Goal: Task Accomplishment & Management: Use online tool/utility

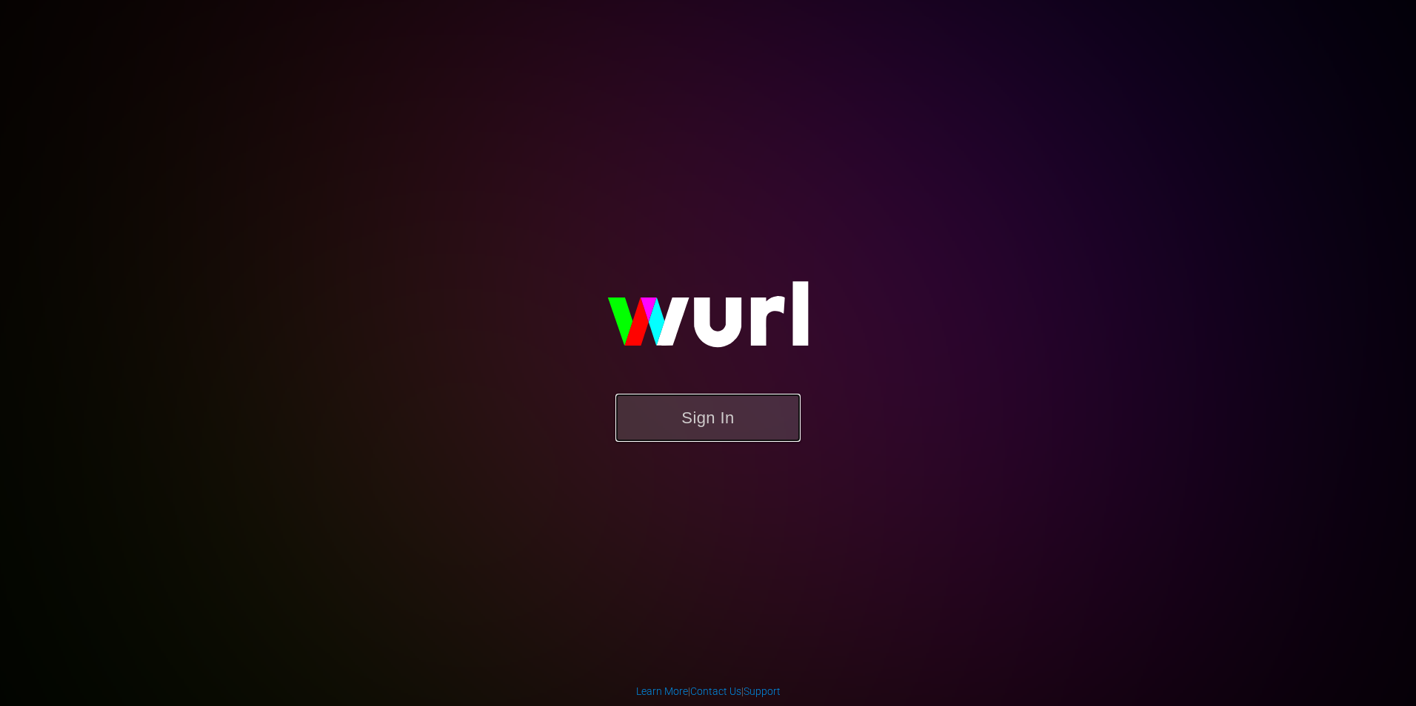
click at [738, 422] on button "Sign In" at bounding box center [707, 418] width 185 height 48
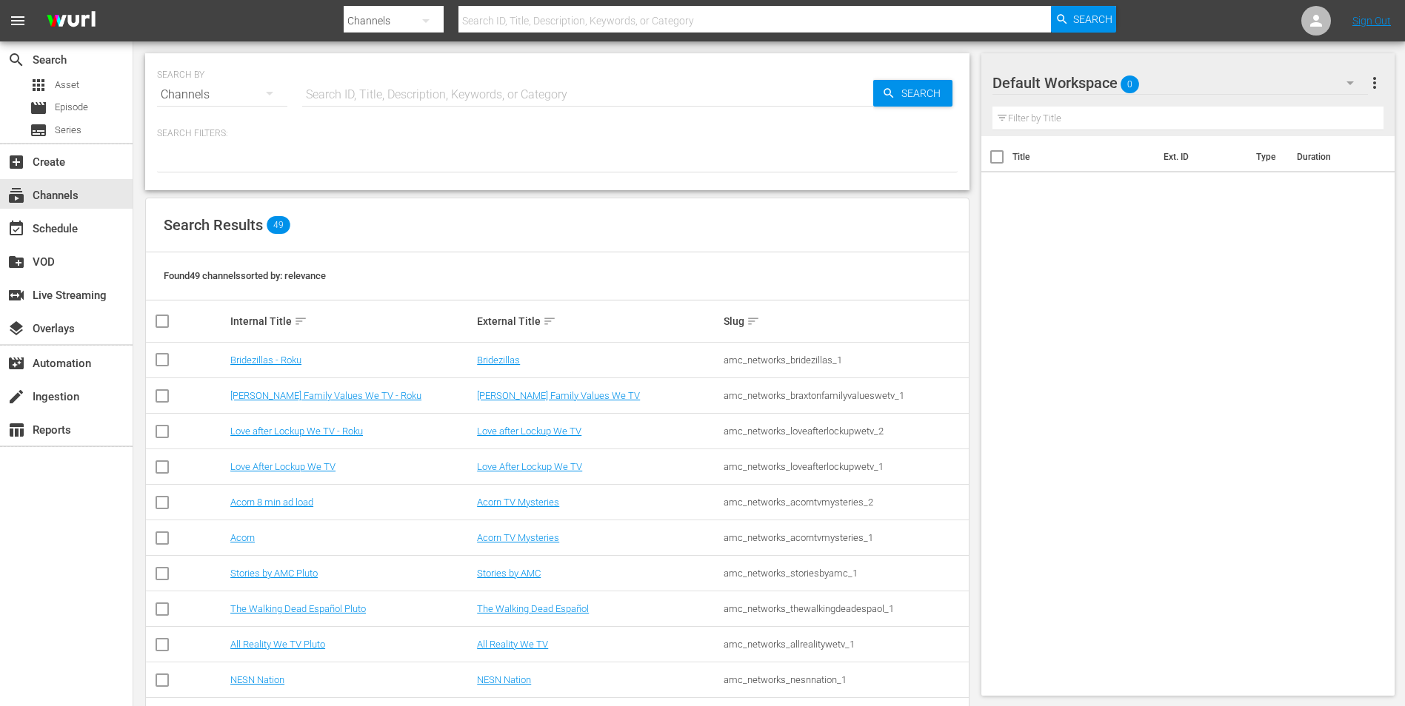
click at [569, 36] on div at bounding box center [730, 36] width 772 height 6
click at [572, 33] on div at bounding box center [730, 36] width 772 height 6
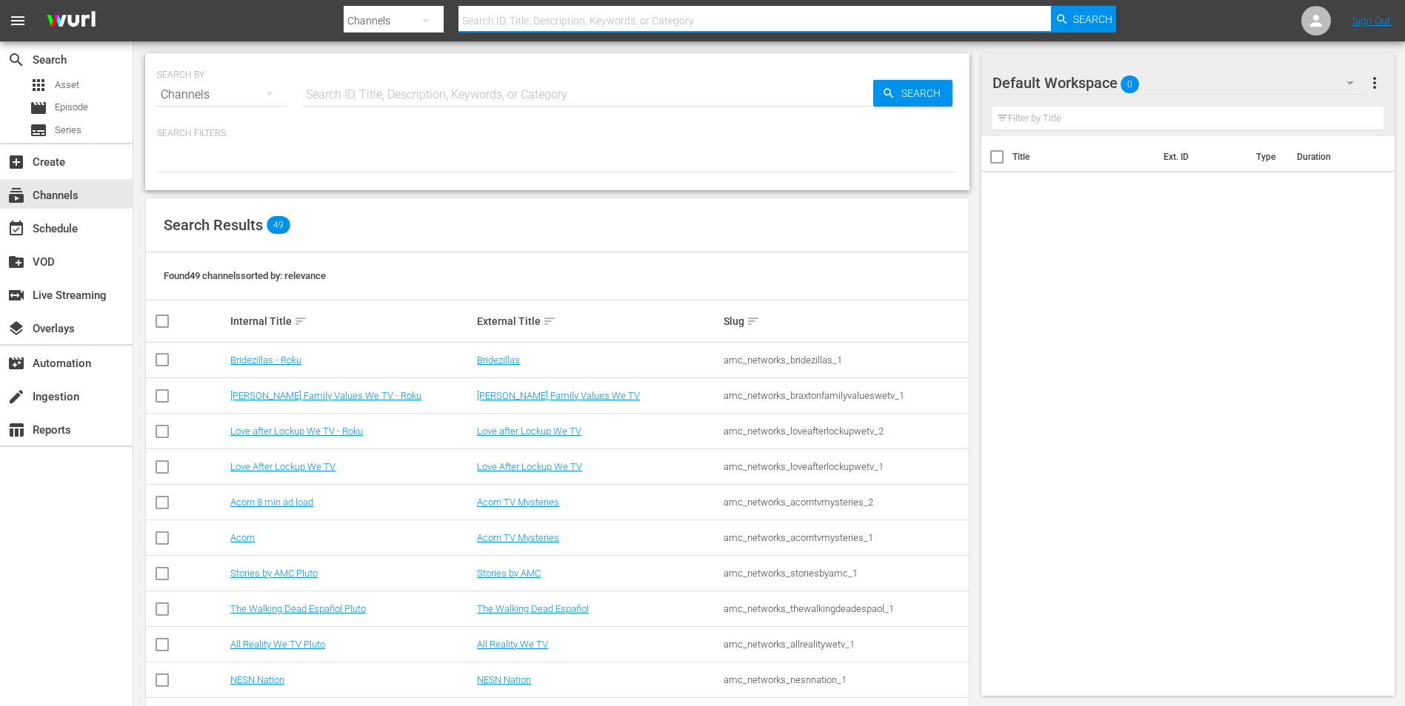
click at [618, 21] on input "text" at bounding box center [754, 21] width 592 height 36
type input "stories by amc"
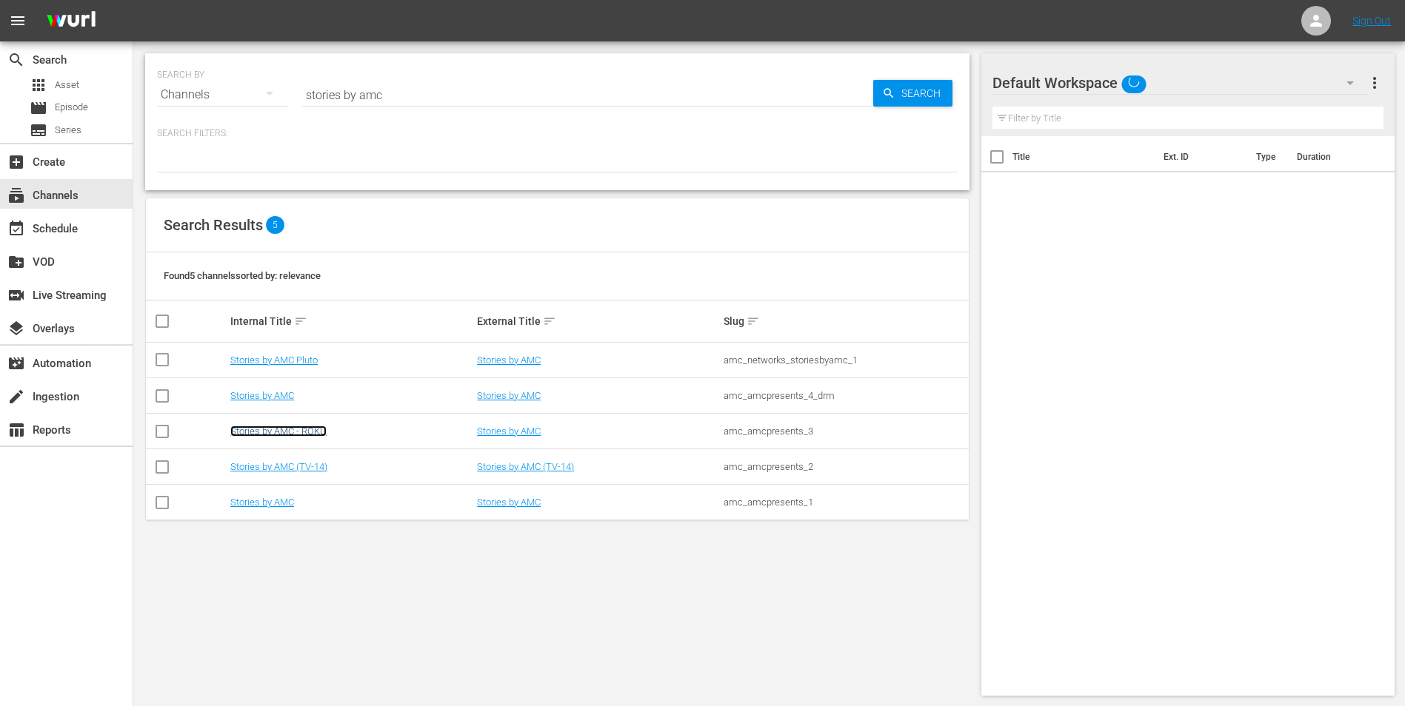
click at [296, 428] on link "Stories by AMC - ROKU" at bounding box center [278, 431] width 96 height 11
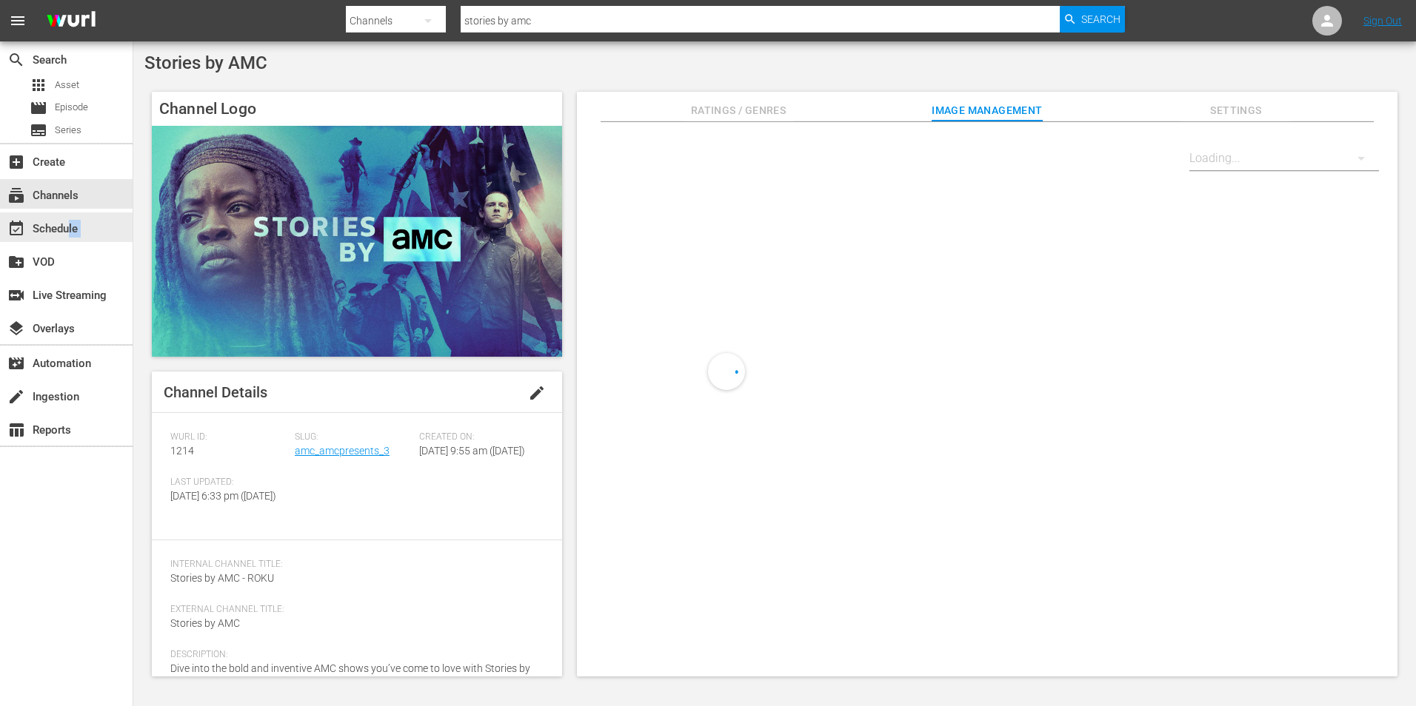
click at [70, 245] on div "search Search apps Asset movie Episode subtitles Series add_box Create subscrip…" at bounding box center [66, 394] width 133 height 706
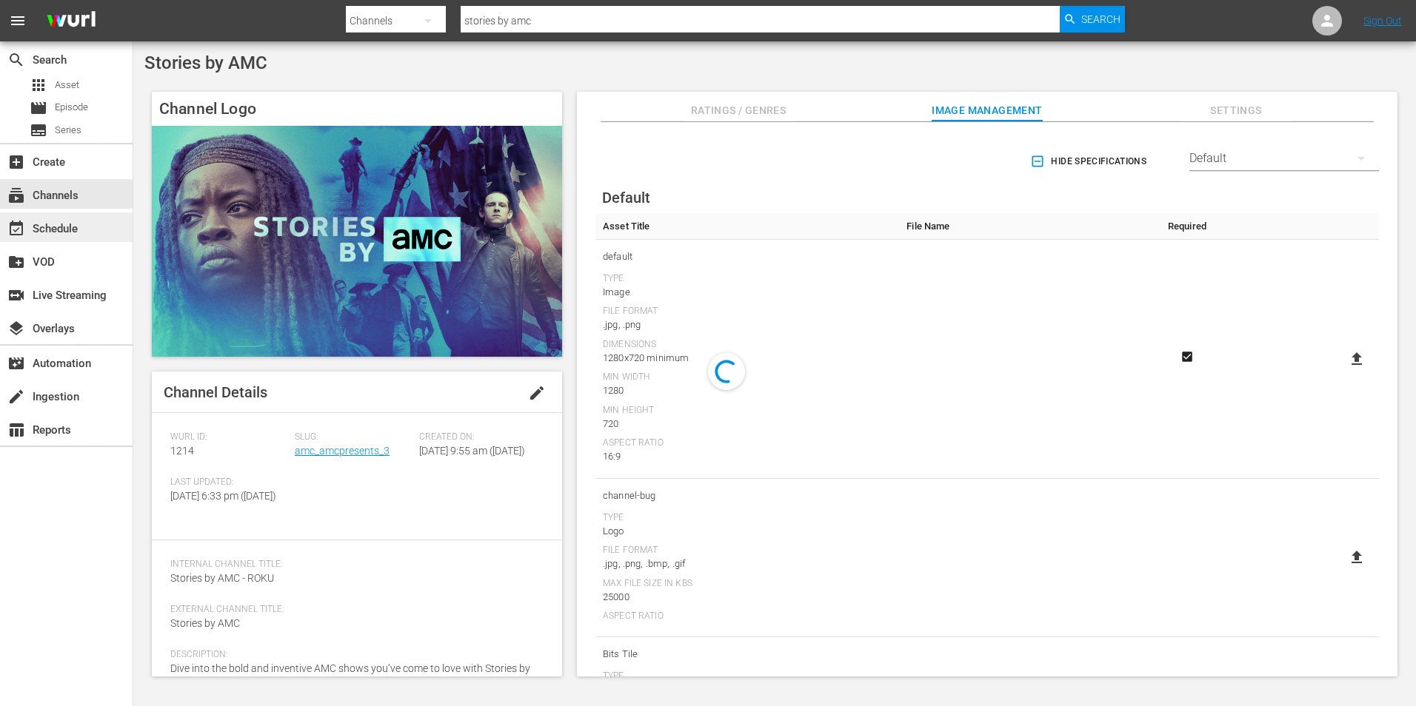
drag, startPoint x: 70, startPoint y: 245, endPoint x: 81, endPoint y: 232, distance: 16.9
click at [81, 232] on div "event_available Schedule" at bounding box center [41, 226] width 83 height 13
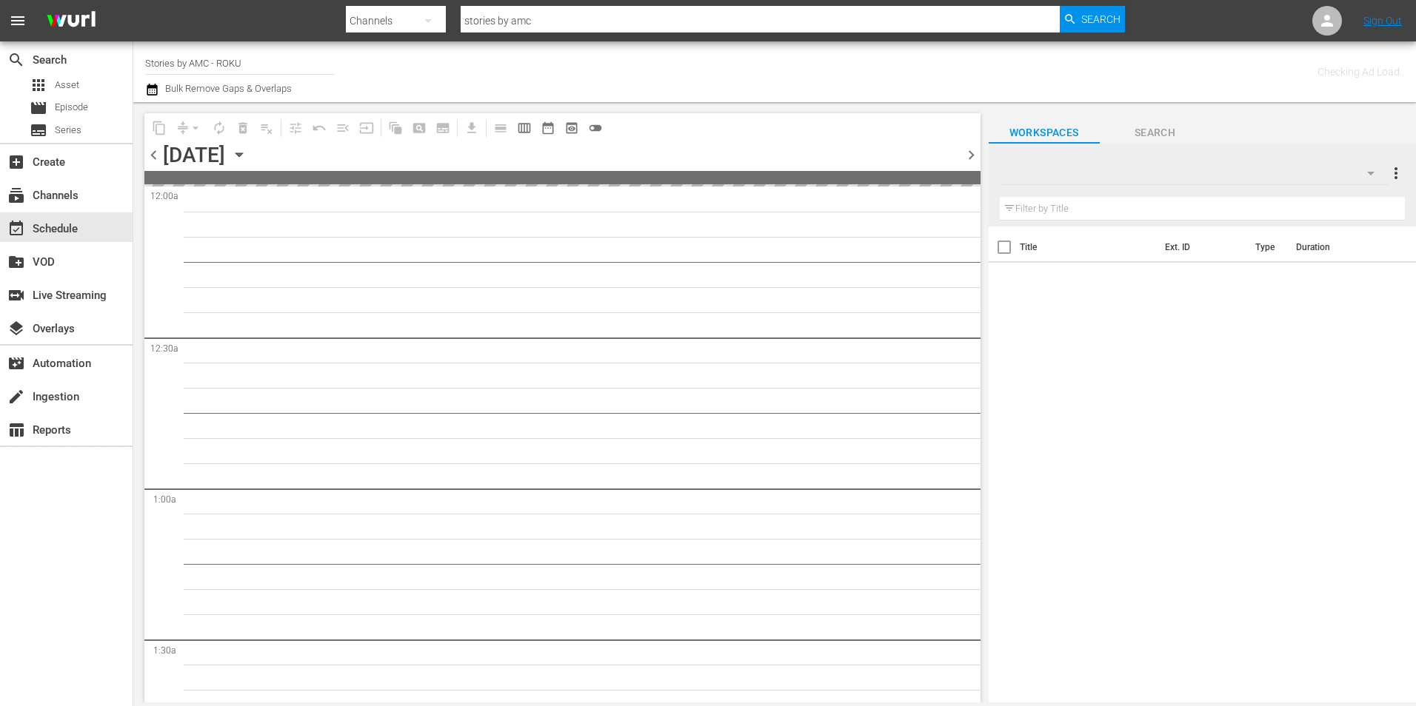
click at [247, 154] on icon "button" at bounding box center [239, 155] width 16 height 16
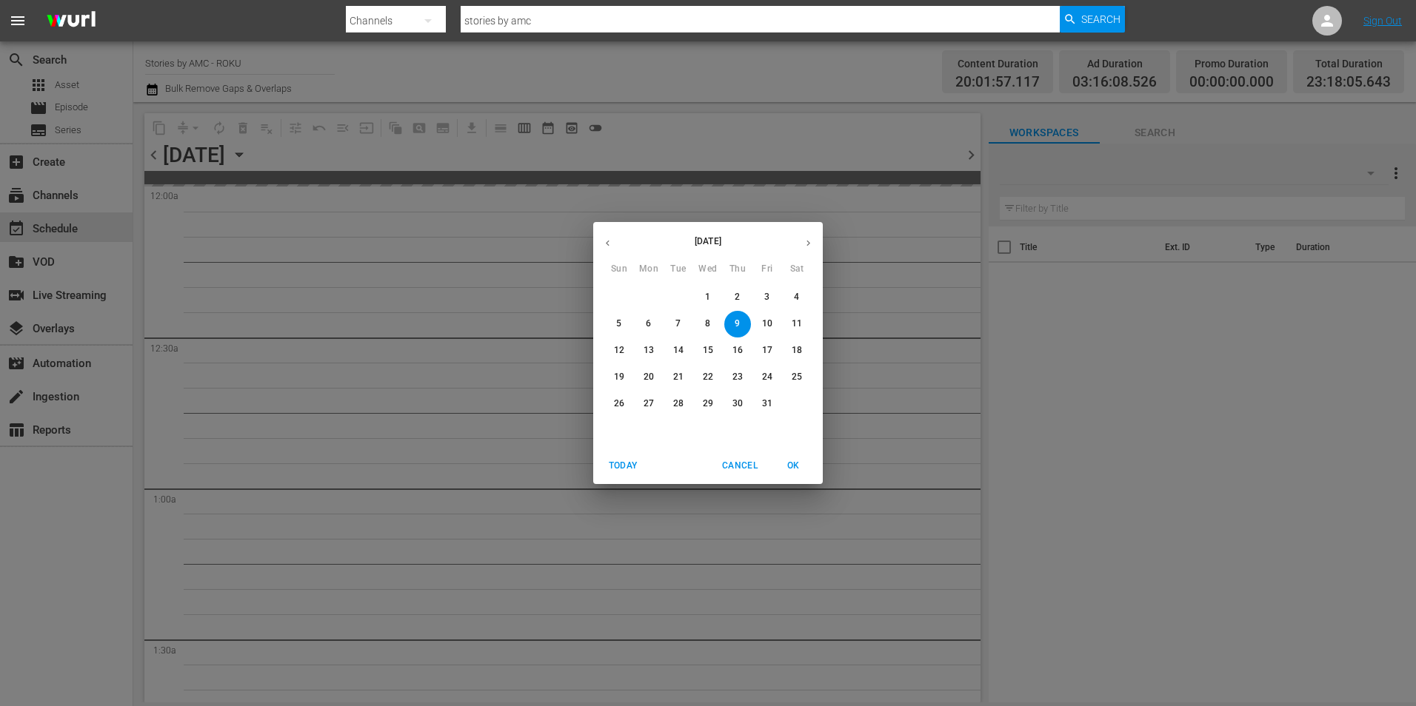
click at [767, 372] on p "24" at bounding box center [767, 377] width 10 height 13
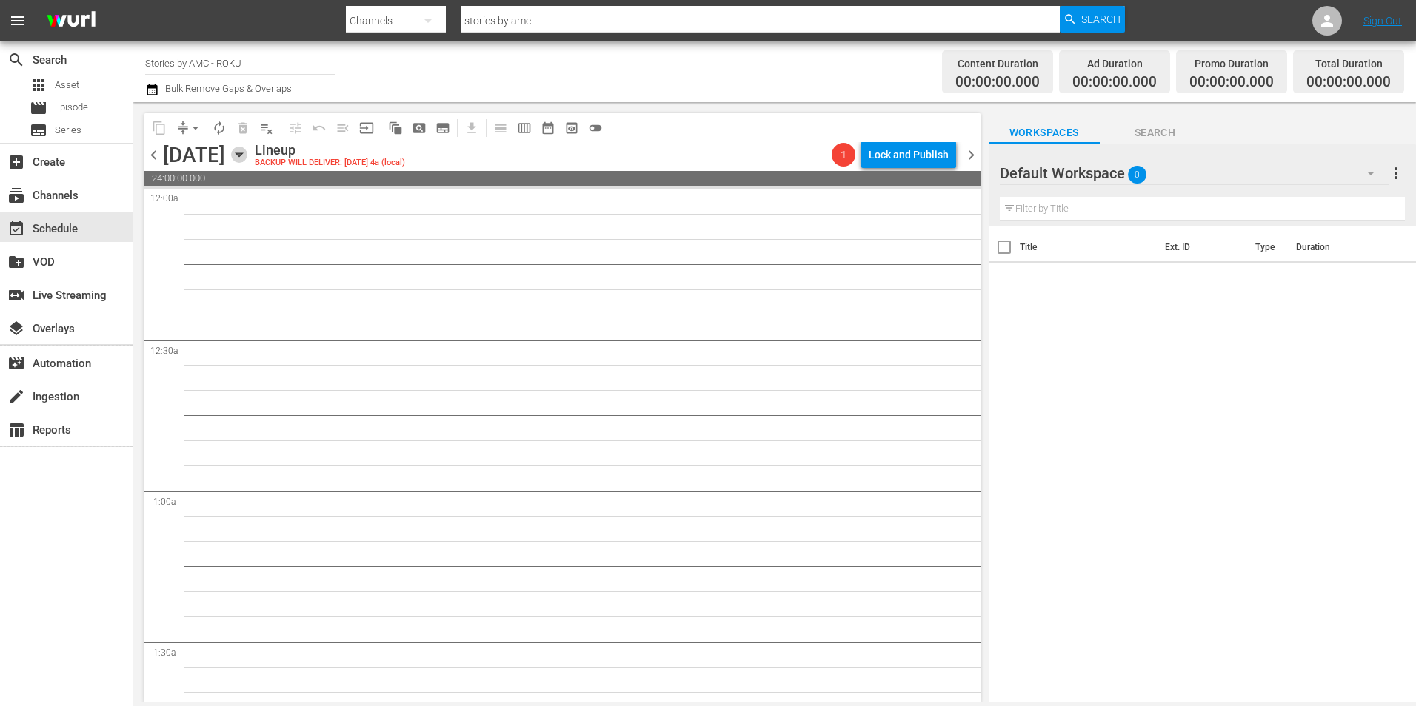
click at [247, 156] on icon "button" at bounding box center [239, 155] width 16 height 16
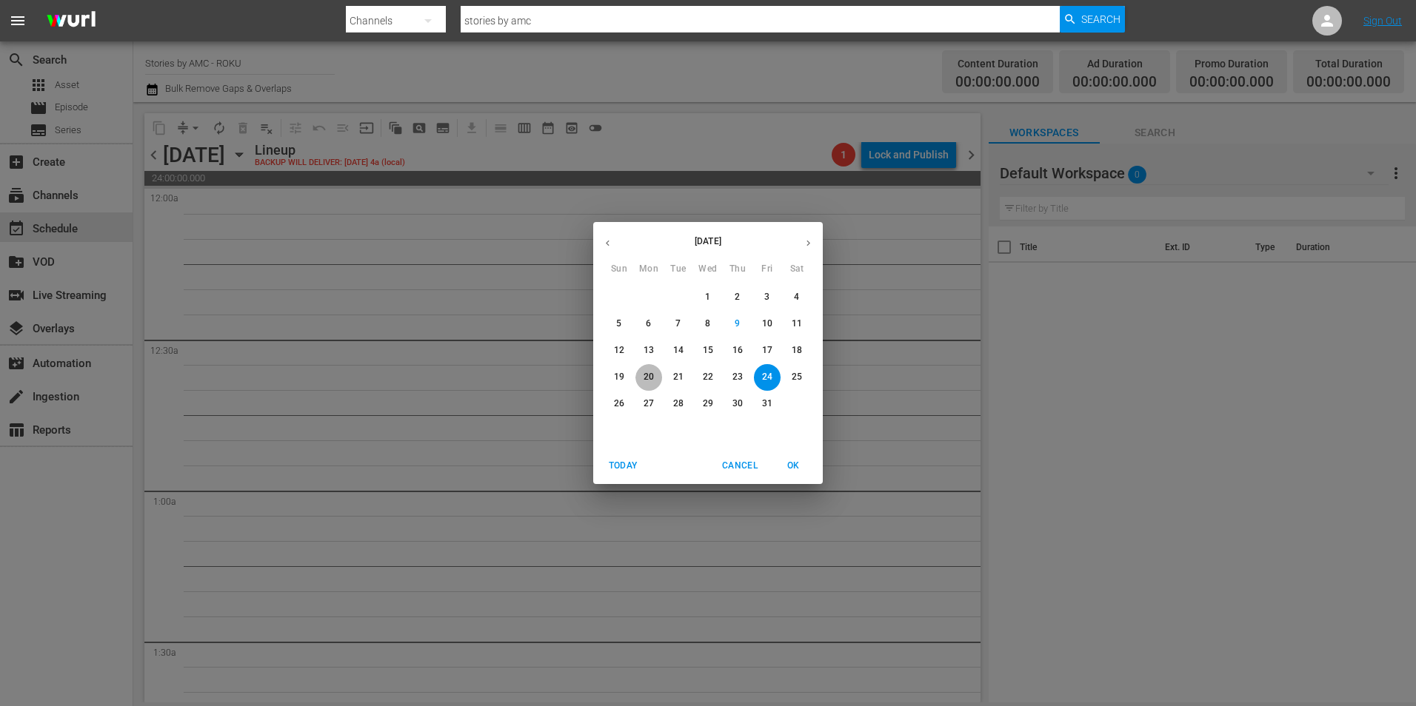
click at [642, 377] on span "20" at bounding box center [648, 377] width 27 height 13
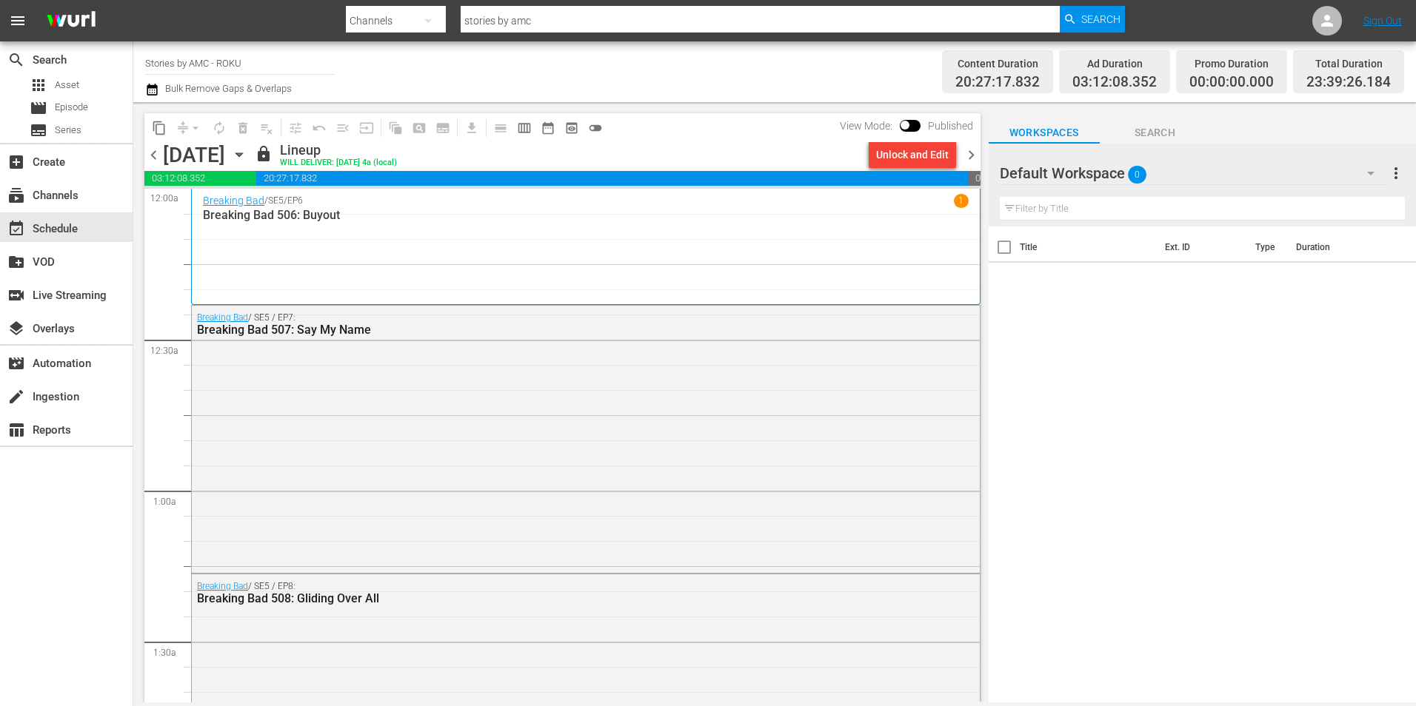
click at [965, 156] on span "chevron_right" at bounding box center [971, 155] width 19 height 19
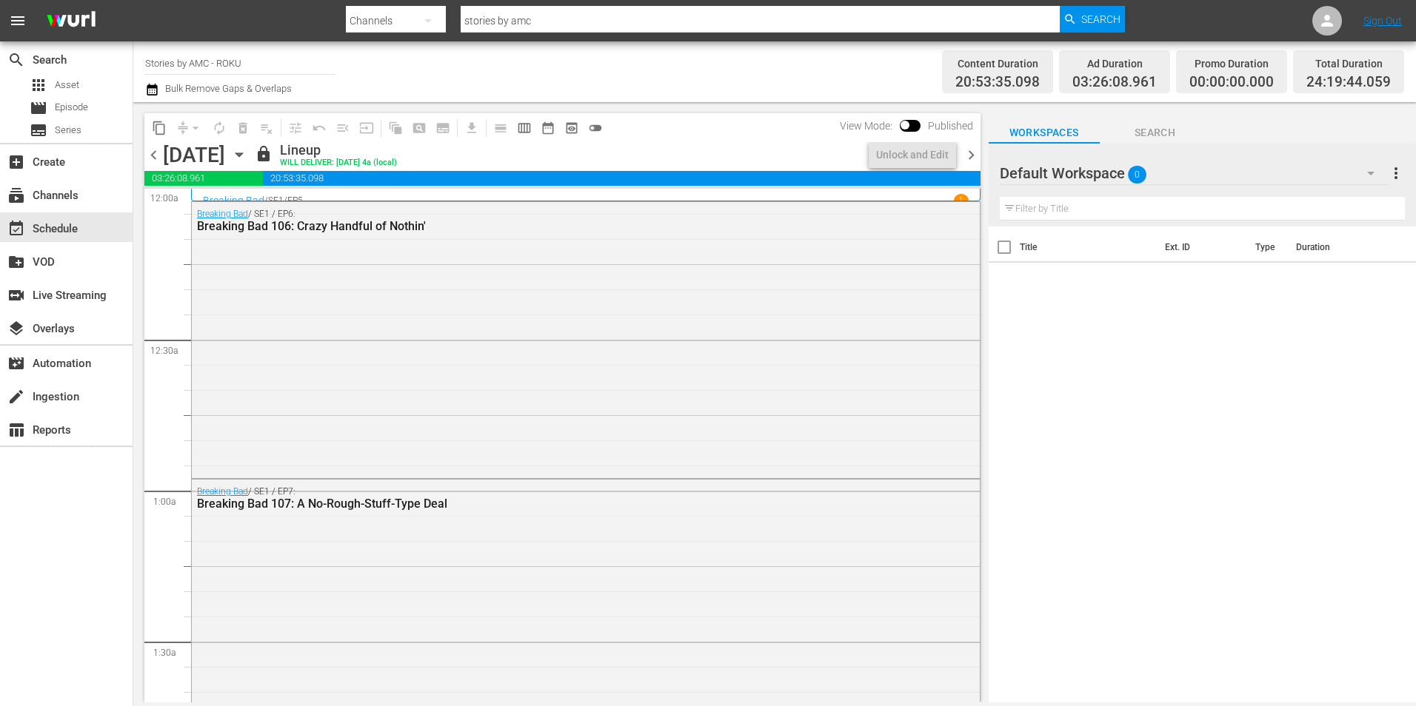
click at [968, 156] on span "chevron_right" at bounding box center [971, 155] width 19 height 19
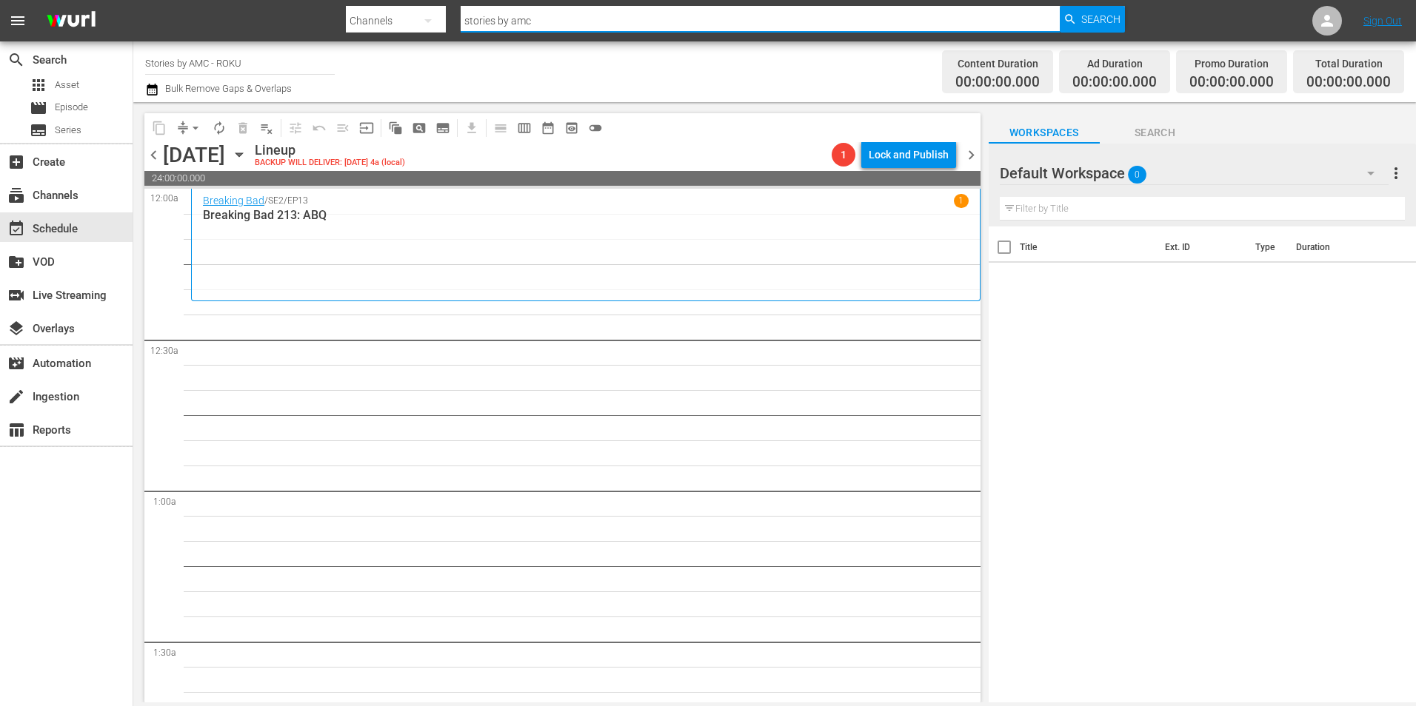
drag, startPoint x: 596, startPoint y: 25, endPoint x: 570, endPoint y: 18, distance: 27.0
click at [570, 18] on input "stories by amc" at bounding box center [760, 21] width 598 height 36
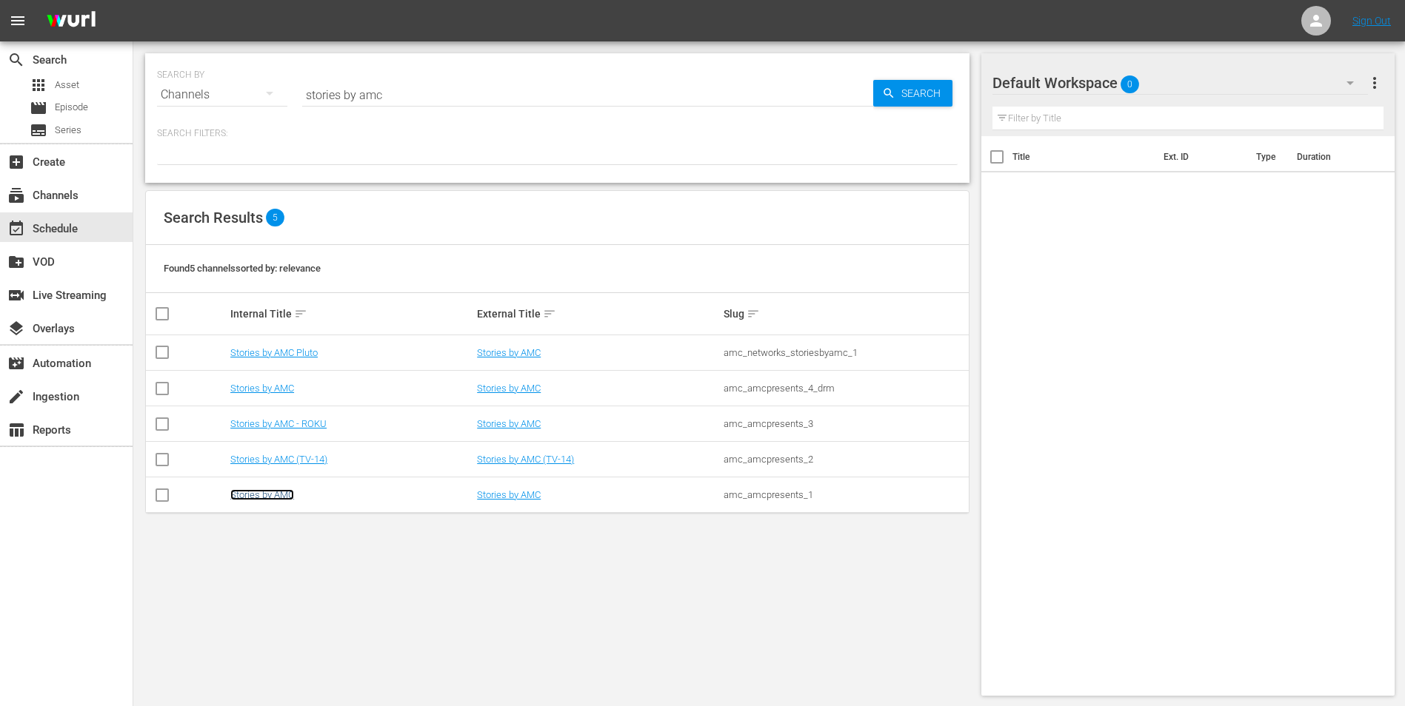
click at [276, 495] on link "Stories by AMC" at bounding box center [262, 494] width 64 height 11
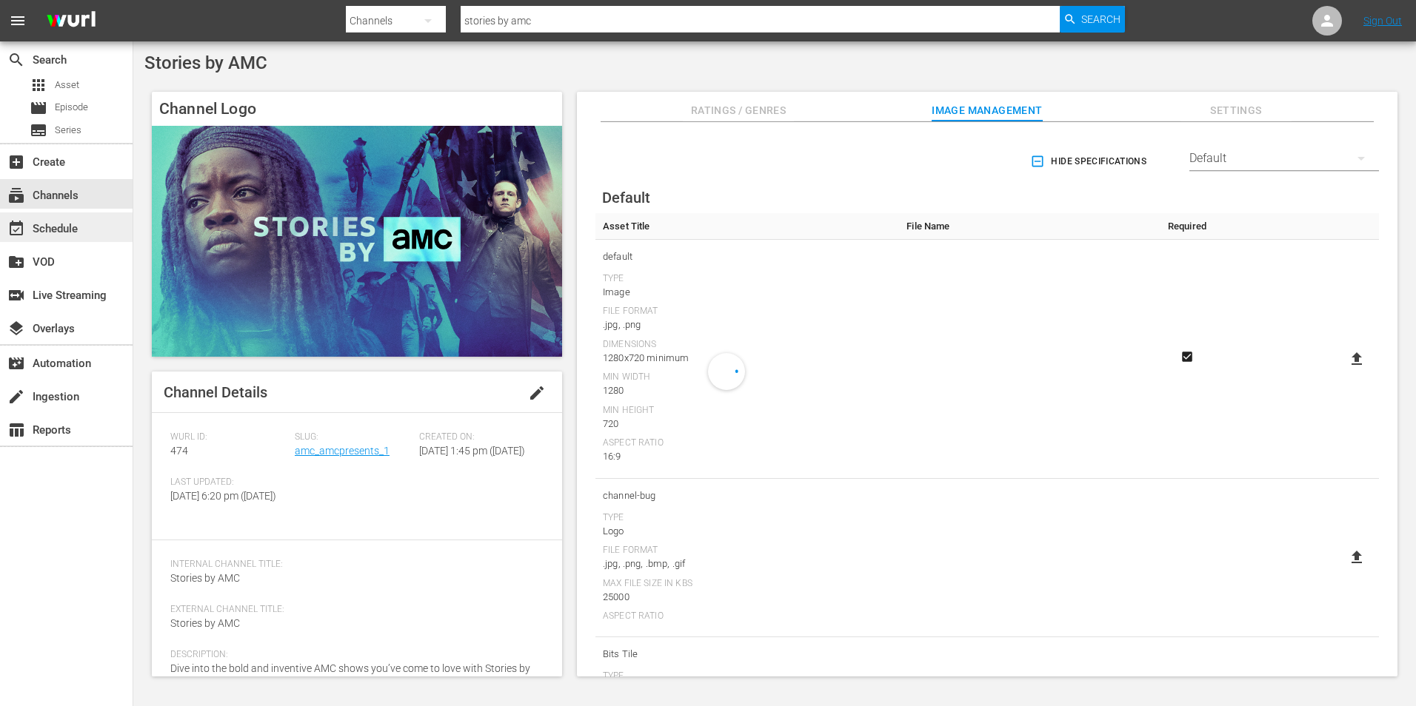
click at [92, 224] on div "event_available Schedule" at bounding box center [66, 227] width 133 height 30
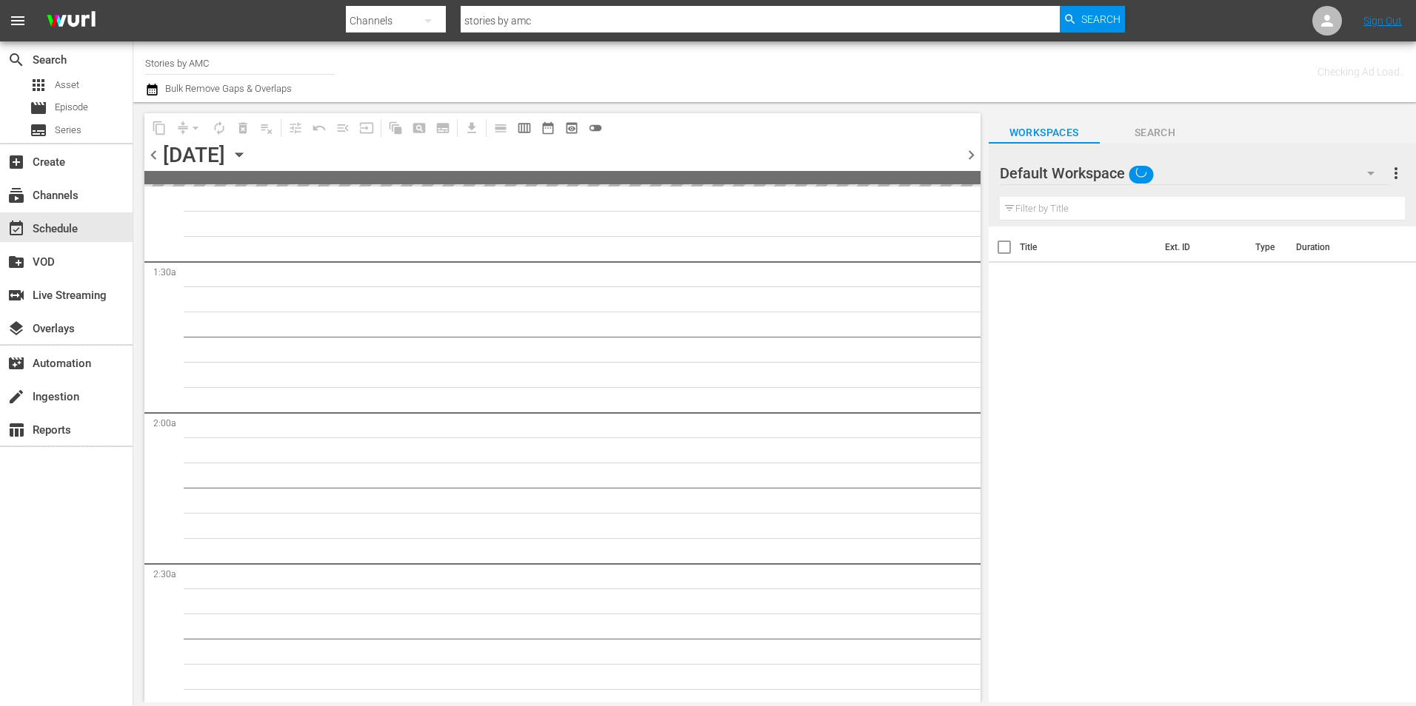
scroll to position [389, 0]
click at [247, 147] on icon "button" at bounding box center [239, 155] width 16 height 16
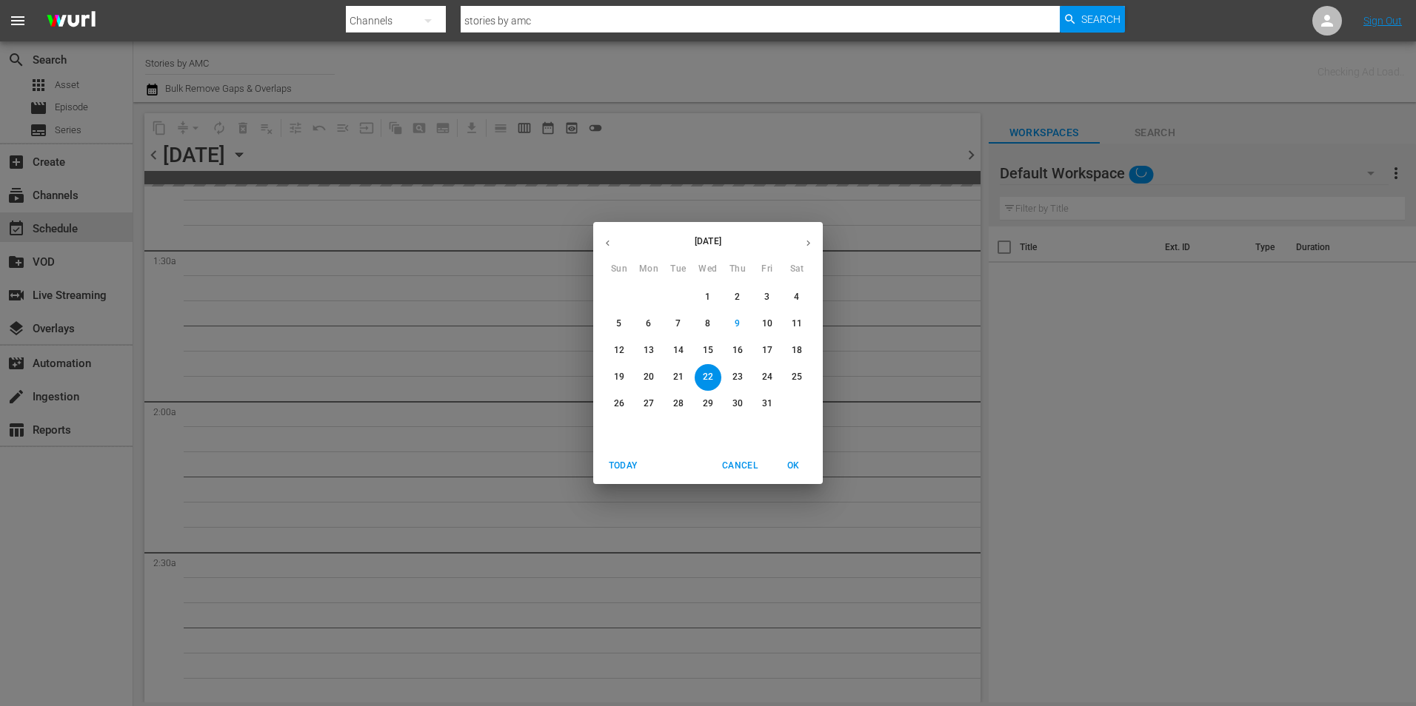
click at [734, 397] on button "30" at bounding box center [737, 404] width 27 height 27
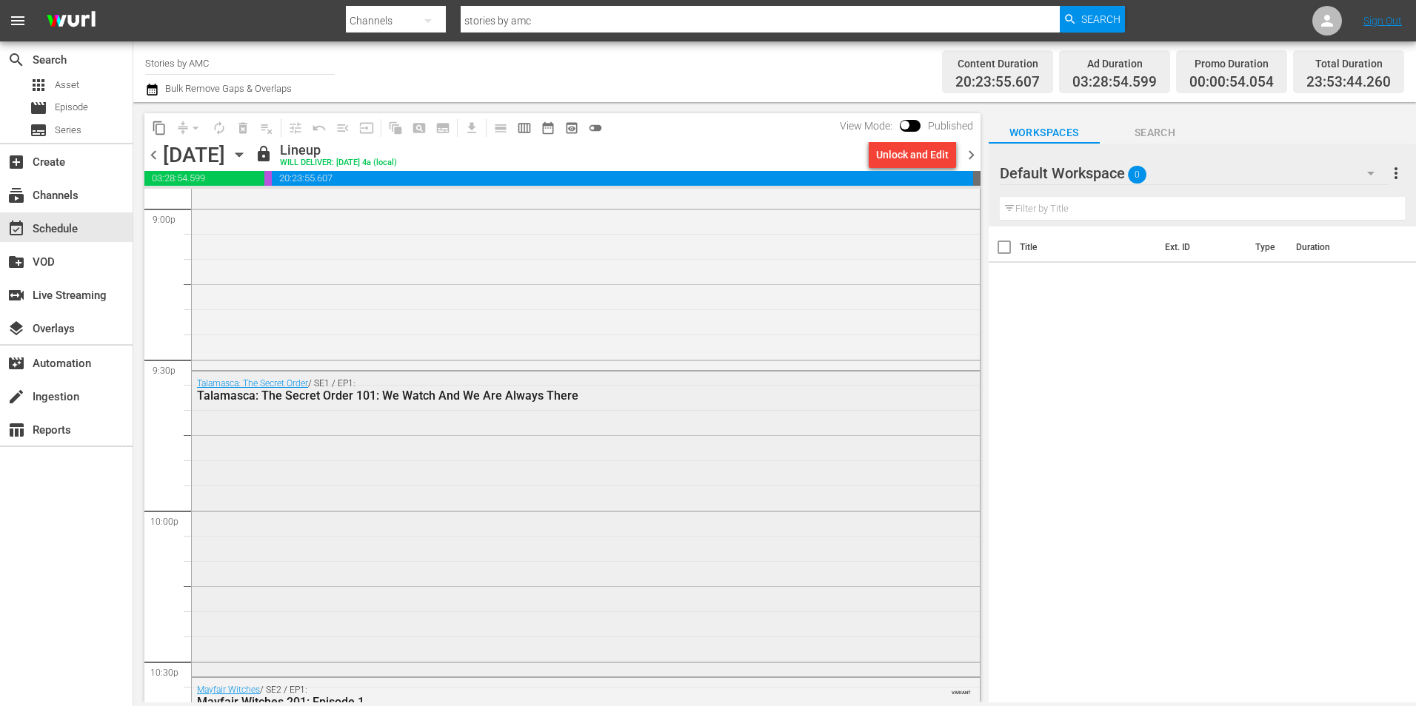
scroll to position [6324, 0]
click at [649, 407] on div "Talamasca: The Secret Order / SE1 / EP1: Talamasca: The Secret Order 101: We Wa…" at bounding box center [586, 522] width 788 height 303
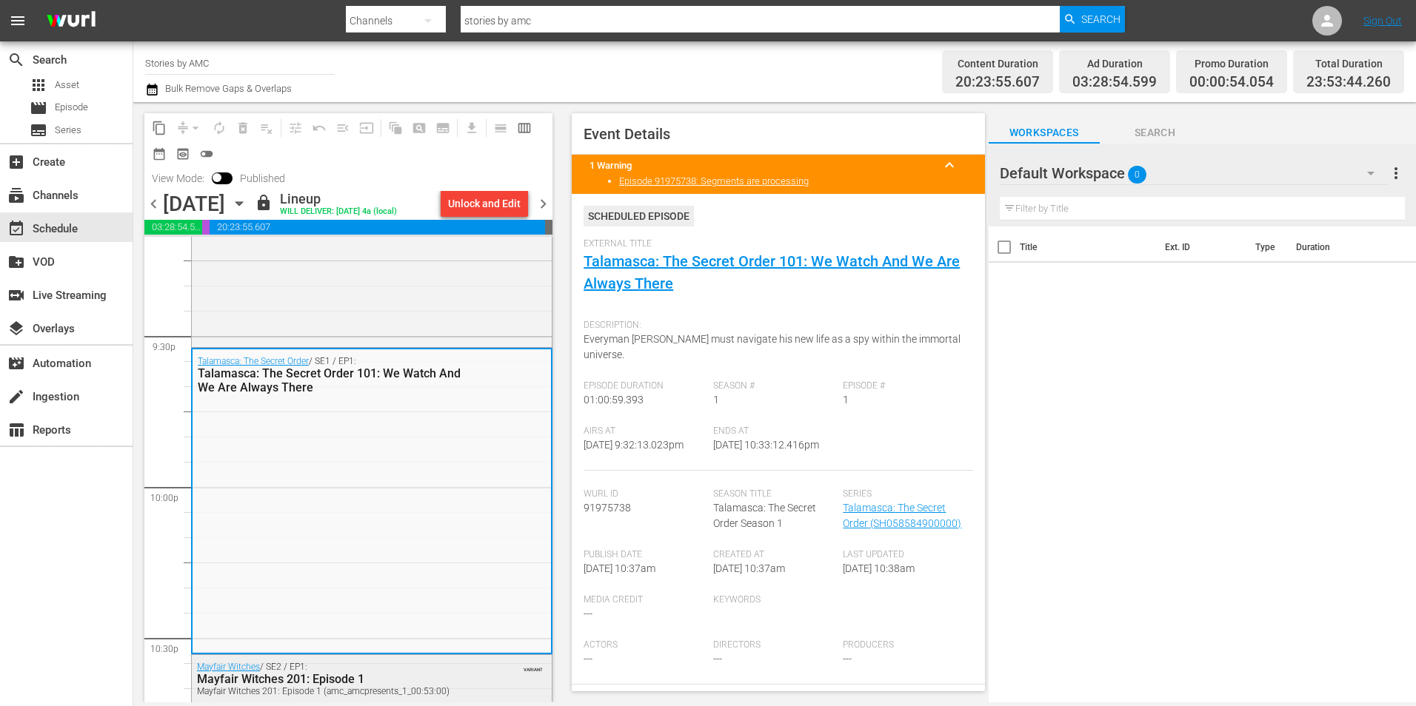
scroll to position [6372, 0]
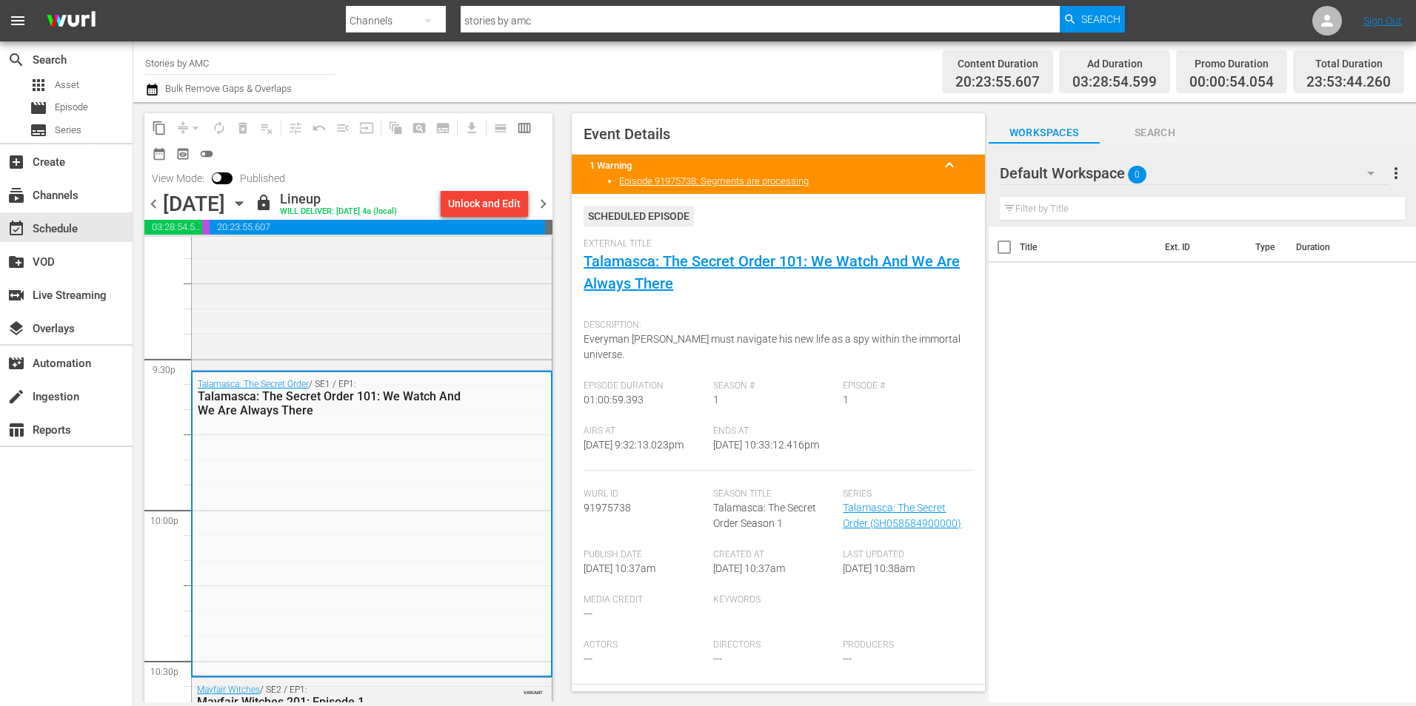
click at [774, 68] on div "Channel Title Stories by AMC Bulk Remove Gaps & Overlaps" at bounding box center [488, 71] width 686 height 53
